Goal: Transaction & Acquisition: Purchase product/service

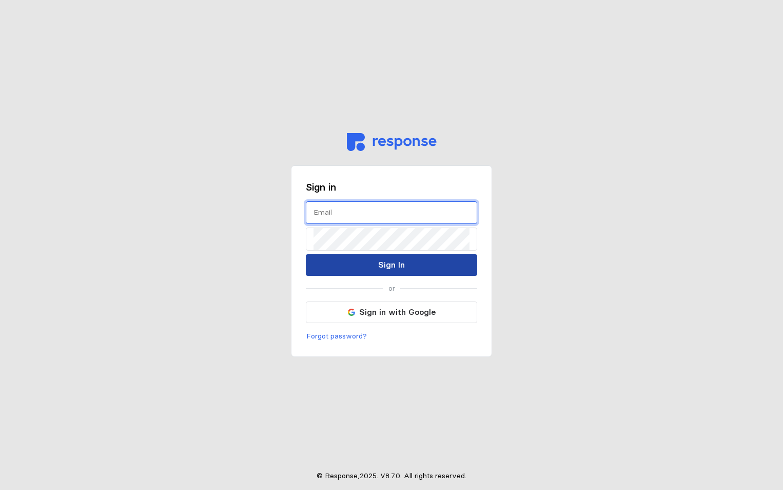
type input "[PERSON_NAME][EMAIL_ADDRESS][PERSON_NAME][DOMAIN_NAME]"
click at [393, 262] on p "Sign In" at bounding box center [391, 264] width 27 height 13
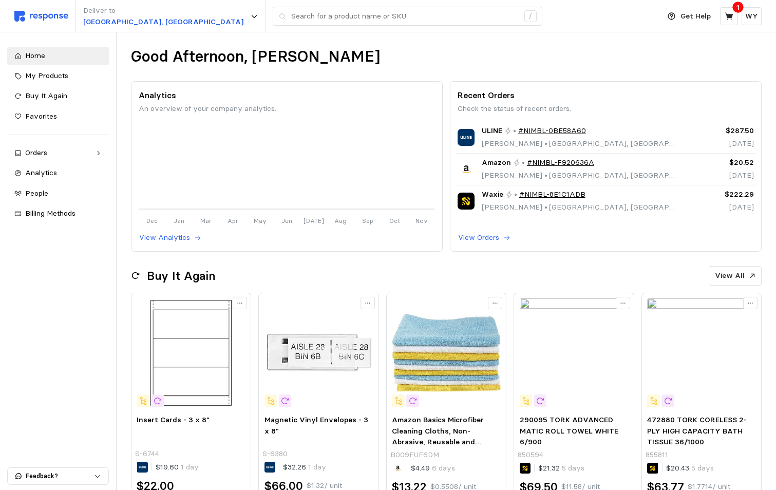
click at [737, 3] on div "1" at bounding box center [738, 7] width 11 height 11
click at [733, 15] on icon at bounding box center [728, 15] width 8 height 7
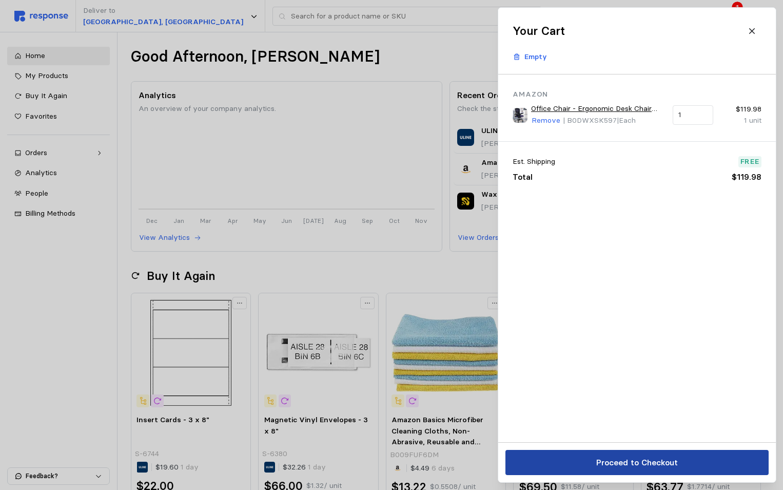
click at [629, 461] on p "Proceed to Checkout" at bounding box center [637, 462] width 82 height 13
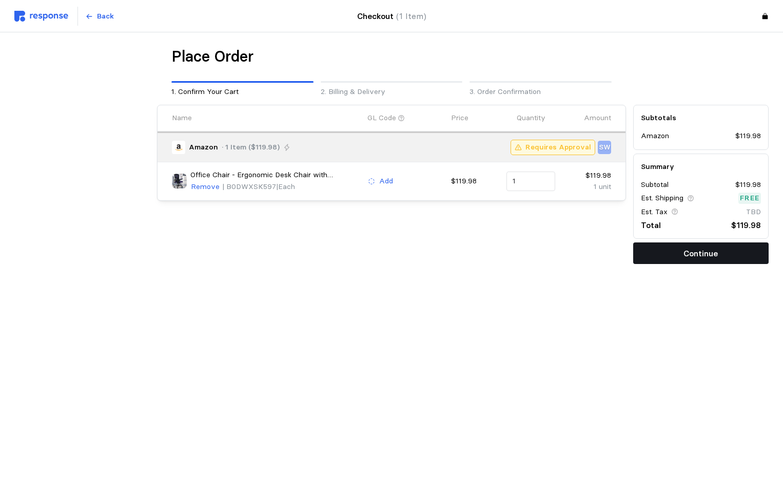
click at [683, 249] on button "Continue" at bounding box center [702, 253] width 136 height 22
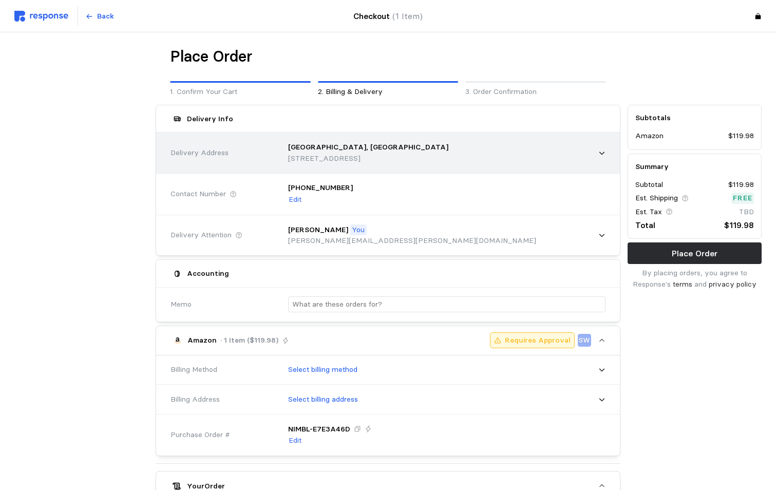
click at [322, 163] on p "[STREET_ADDRESS]" at bounding box center [368, 158] width 160 height 11
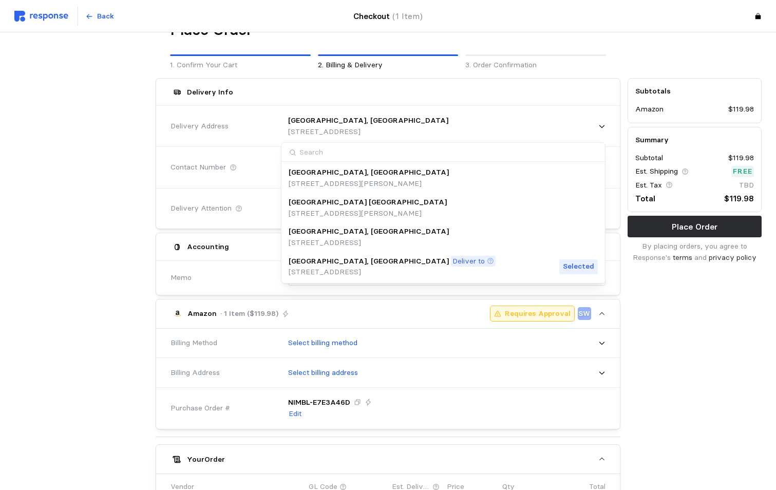
scroll to position [103, 0]
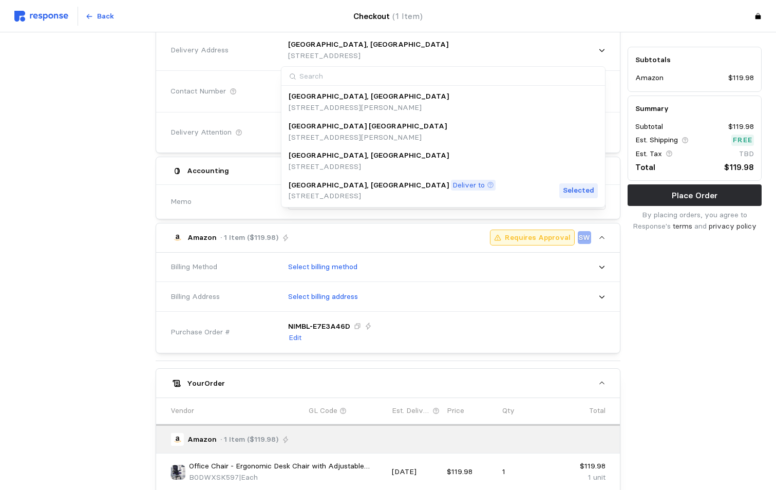
click at [334, 195] on p "[STREET_ADDRESS]" at bounding box center [392, 195] width 207 height 11
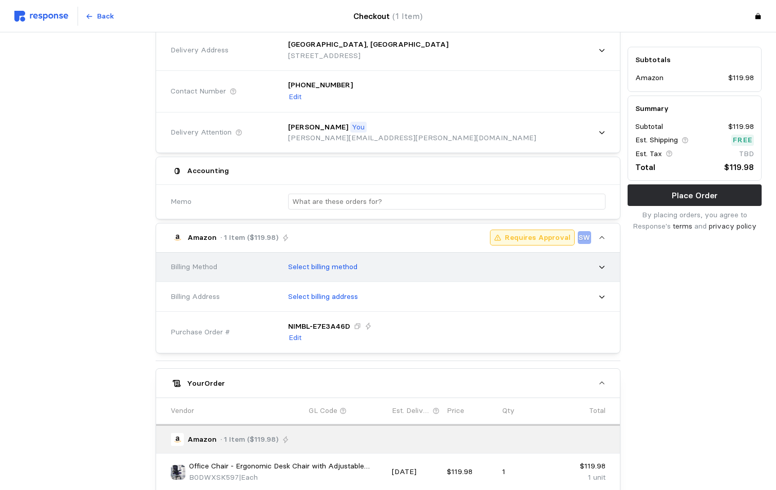
click at [310, 267] on p "Select billing method" at bounding box center [322, 266] width 69 height 11
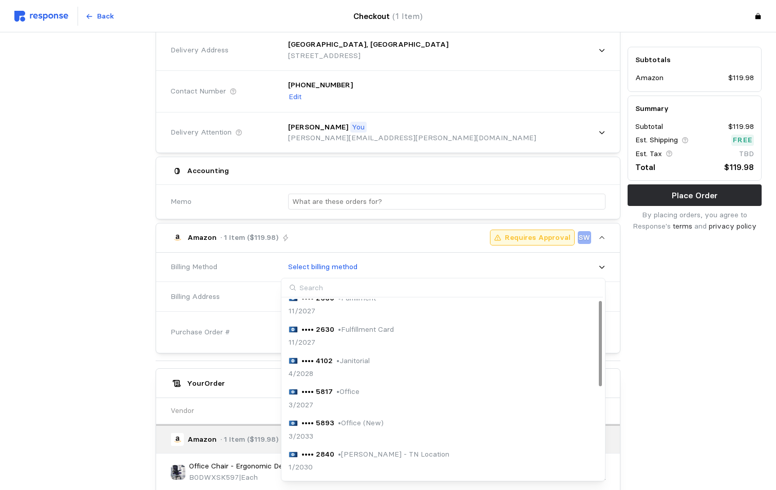
scroll to position [0, 0]
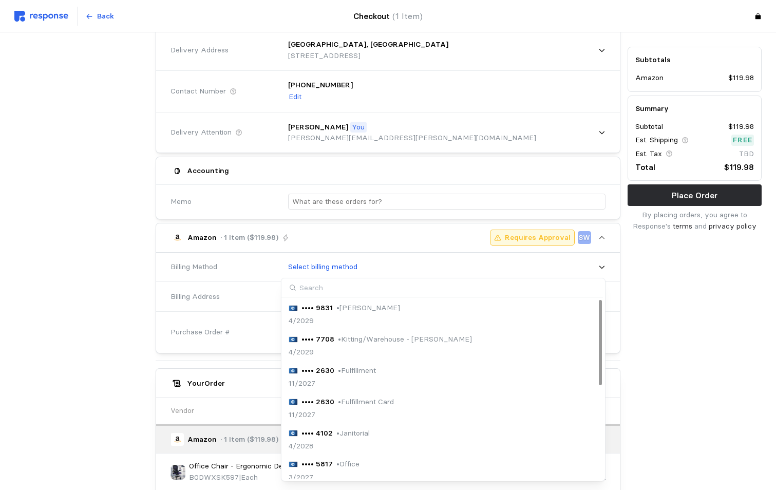
click at [363, 290] on input at bounding box center [441, 287] width 321 height 19
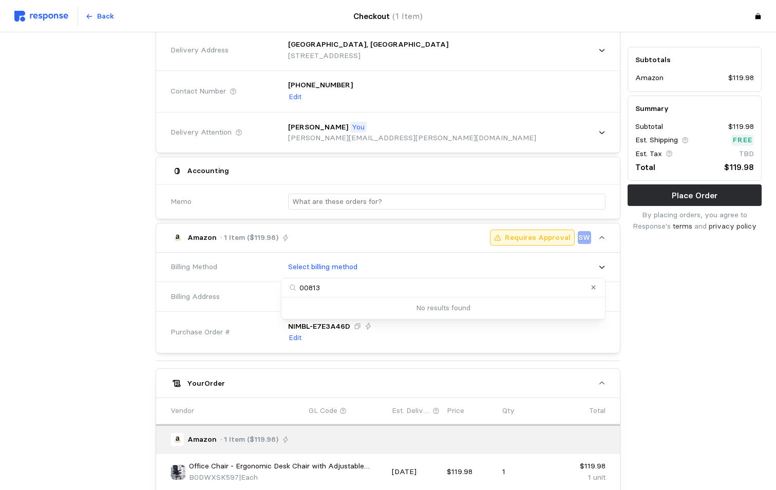
click at [308, 293] on input "00813" at bounding box center [442, 287] width 323 height 19
type input "0813"
click at [592, 289] on icon "Clear value" at bounding box center [593, 287] width 4 height 4
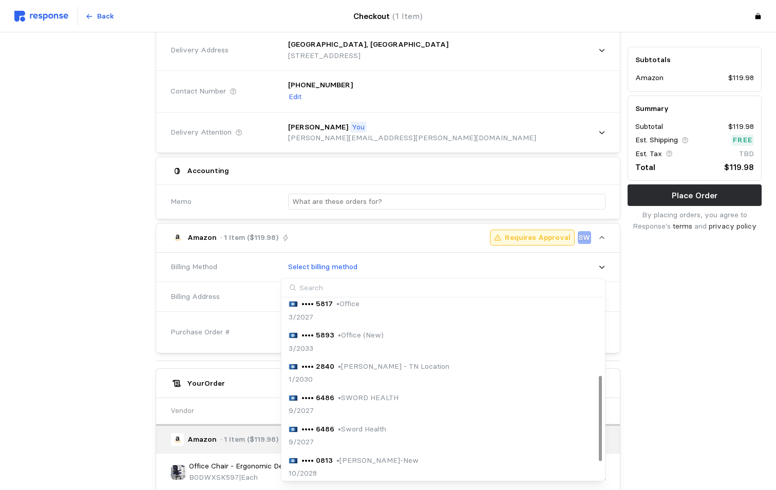
scroll to position [196, 0]
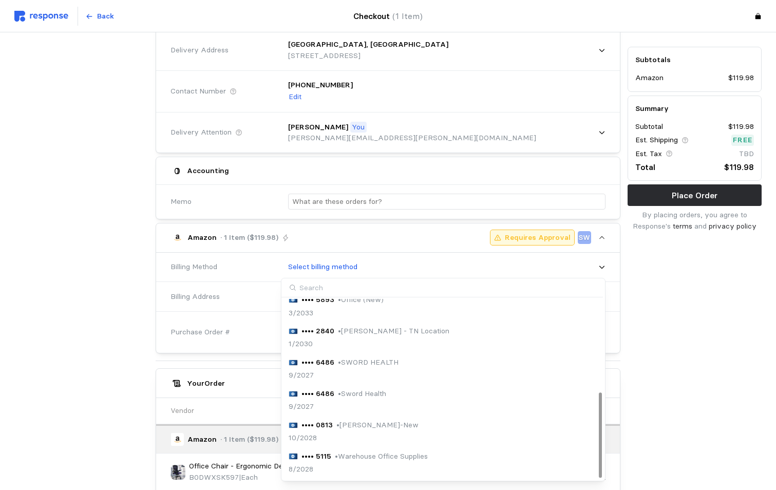
click at [321, 436] on div "10/2028" at bounding box center [354, 437] width 130 height 11
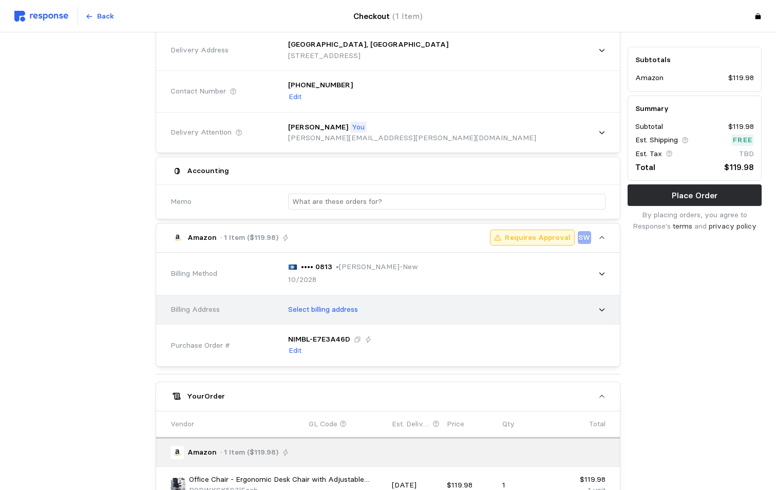
click at [323, 306] on p "Select billing address" at bounding box center [323, 309] width 70 height 11
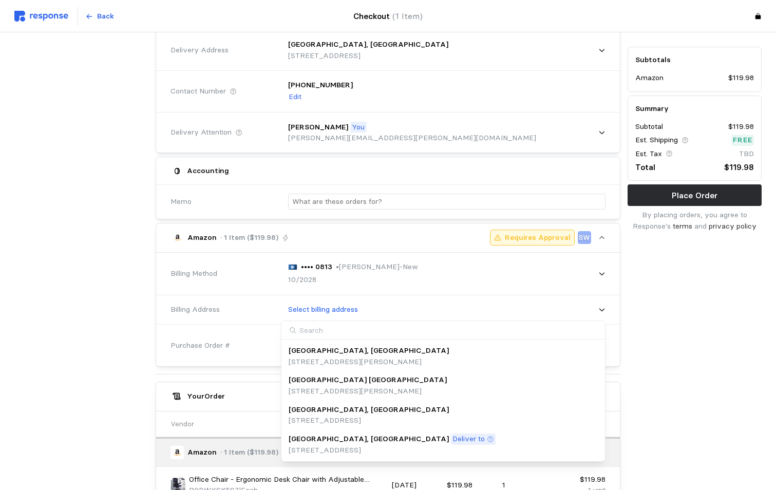
click at [329, 445] on p "[STREET_ADDRESS]" at bounding box center [392, 450] width 207 height 11
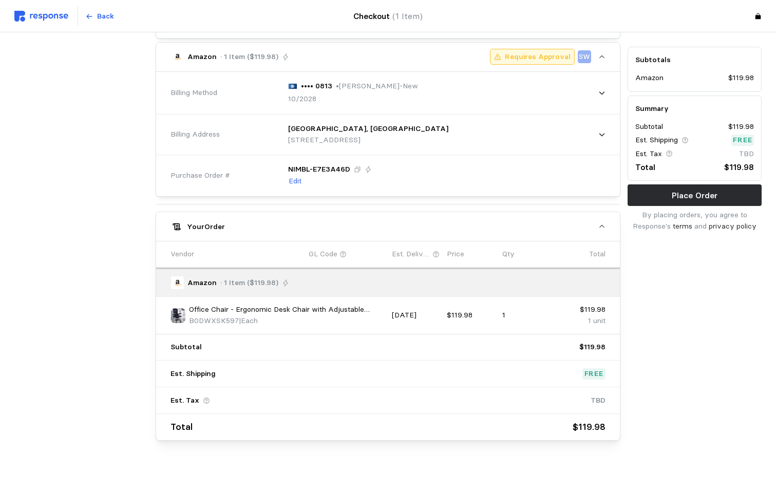
scroll to position [292, 0]
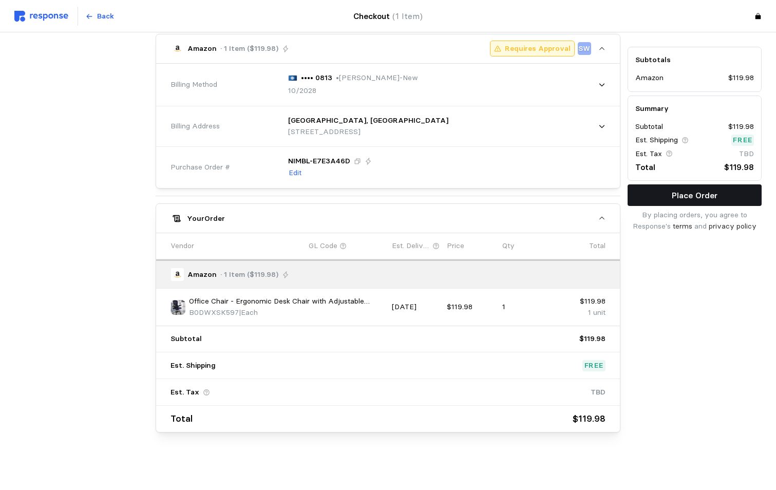
click at [676, 201] on p "Place Order" at bounding box center [694, 195] width 46 height 13
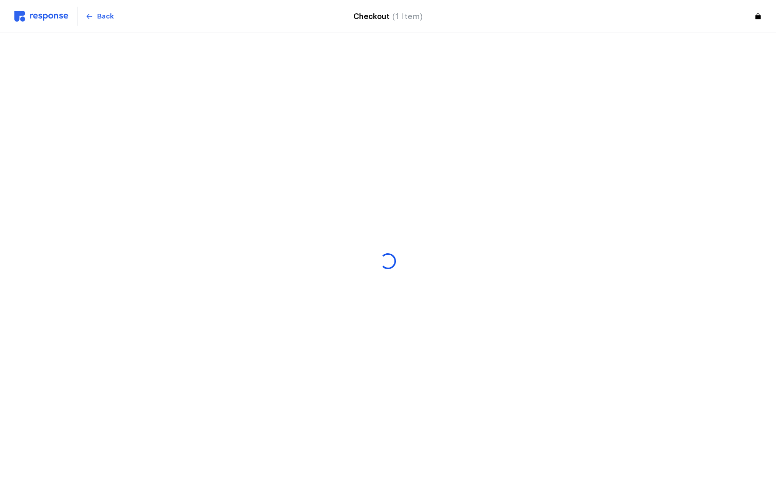
scroll to position [0, 0]
